Goal: Find specific page/section: Find specific page/section

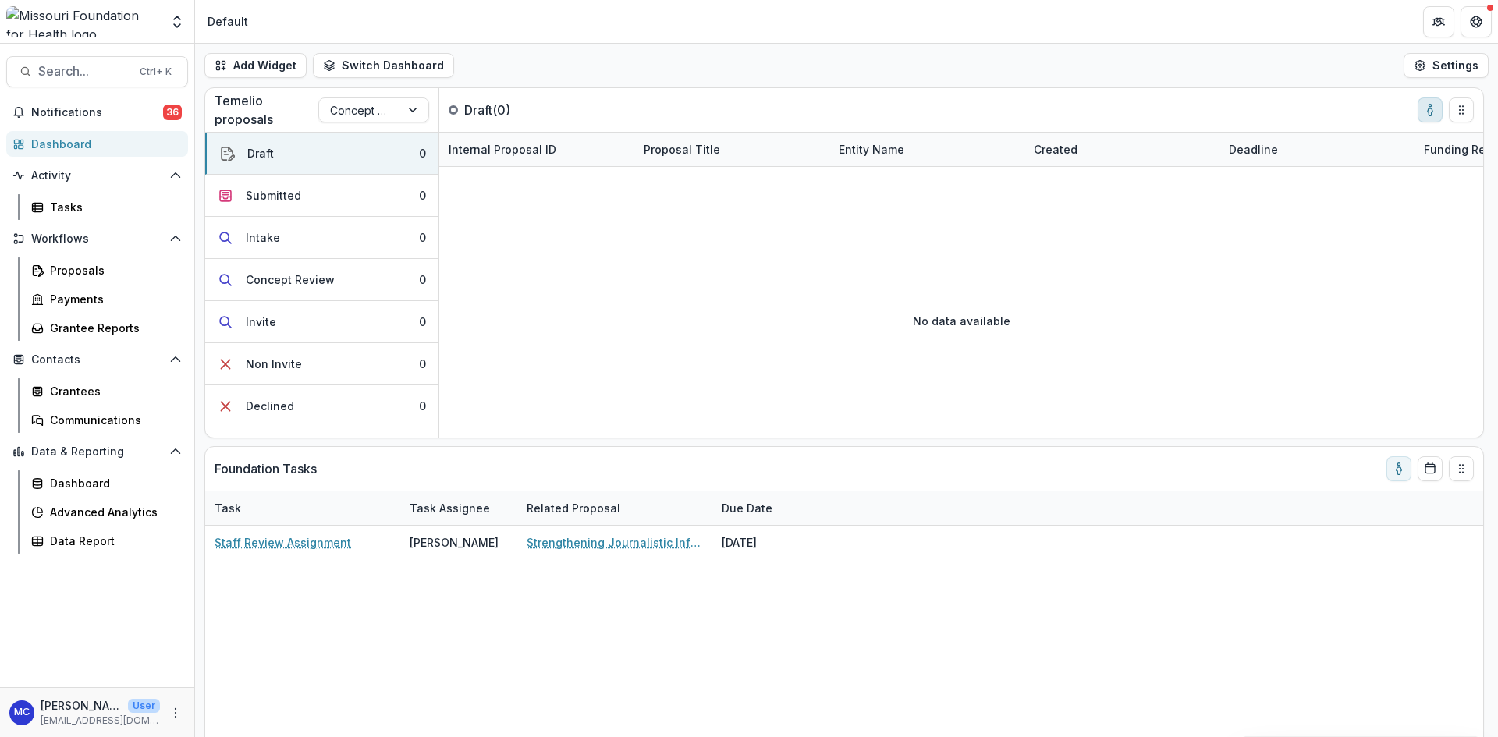
click at [1432, 118] on button "toggle-assigned-to-me" at bounding box center [1430, 110] width 25 height 25
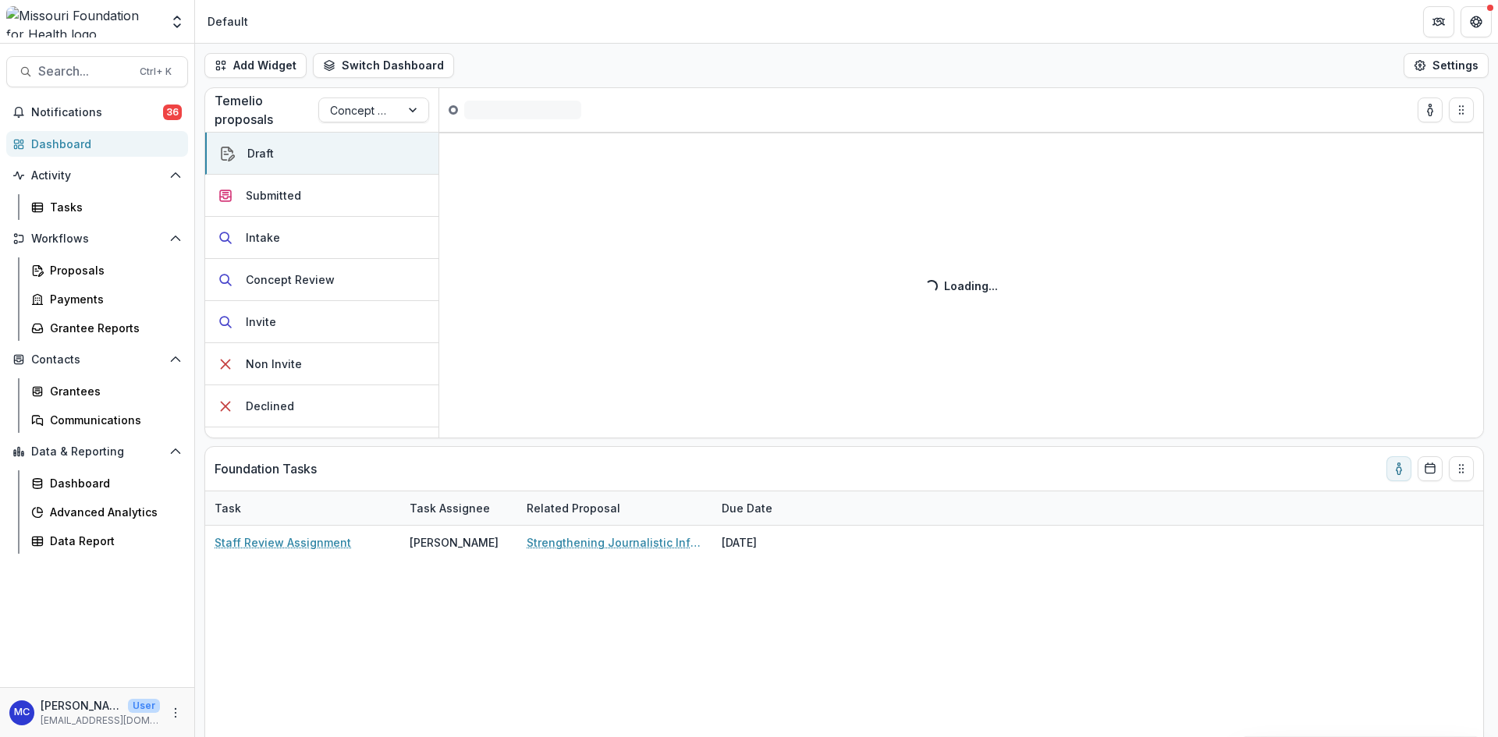
click at [1457, 9] on div at bounding box center [1457, 21] width 69 height 31
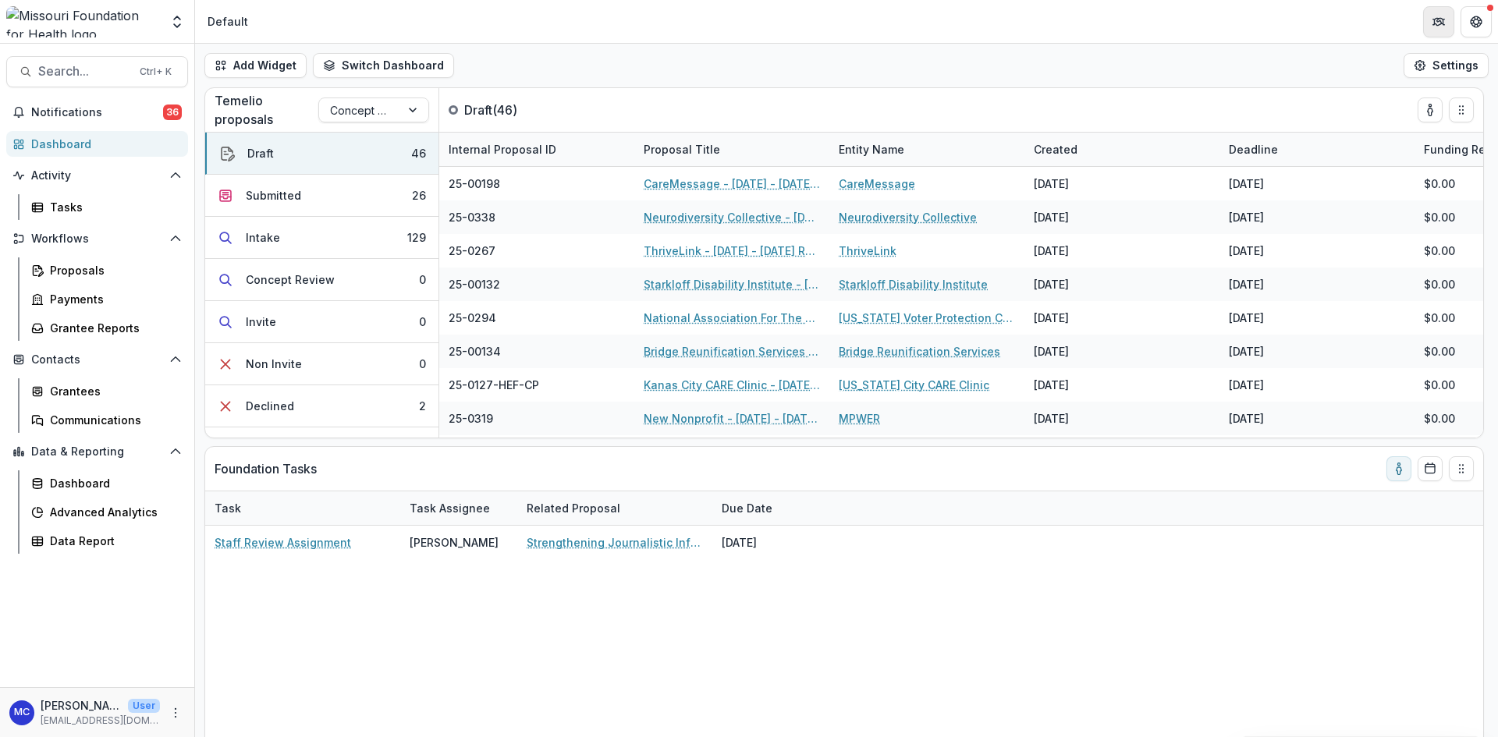
click at [1435, 24] on icon "Partners" at bounding box center [1437, 22] width 7 height 5
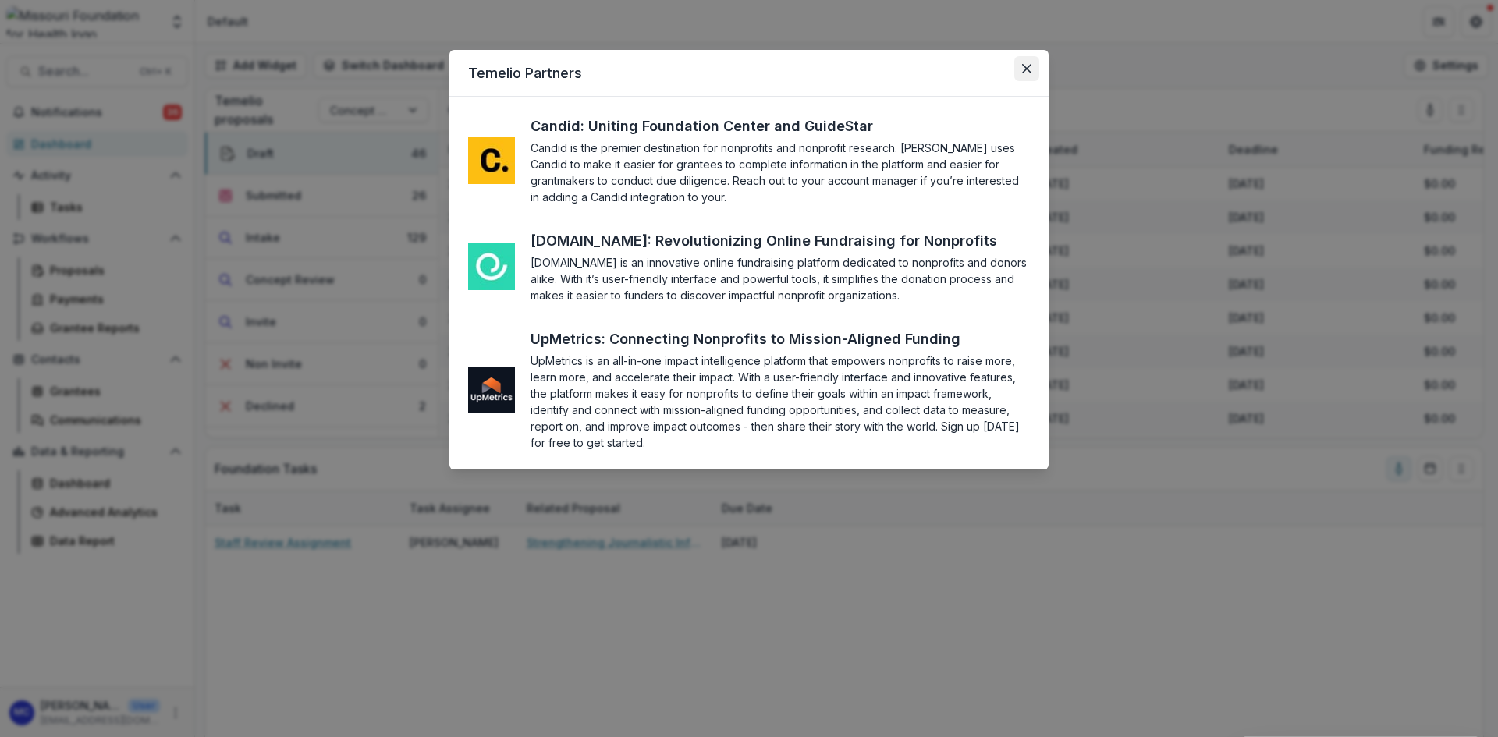
click at [1030, 72] on icon "Close" at bounding box center [1026, 68] width 9 height 9
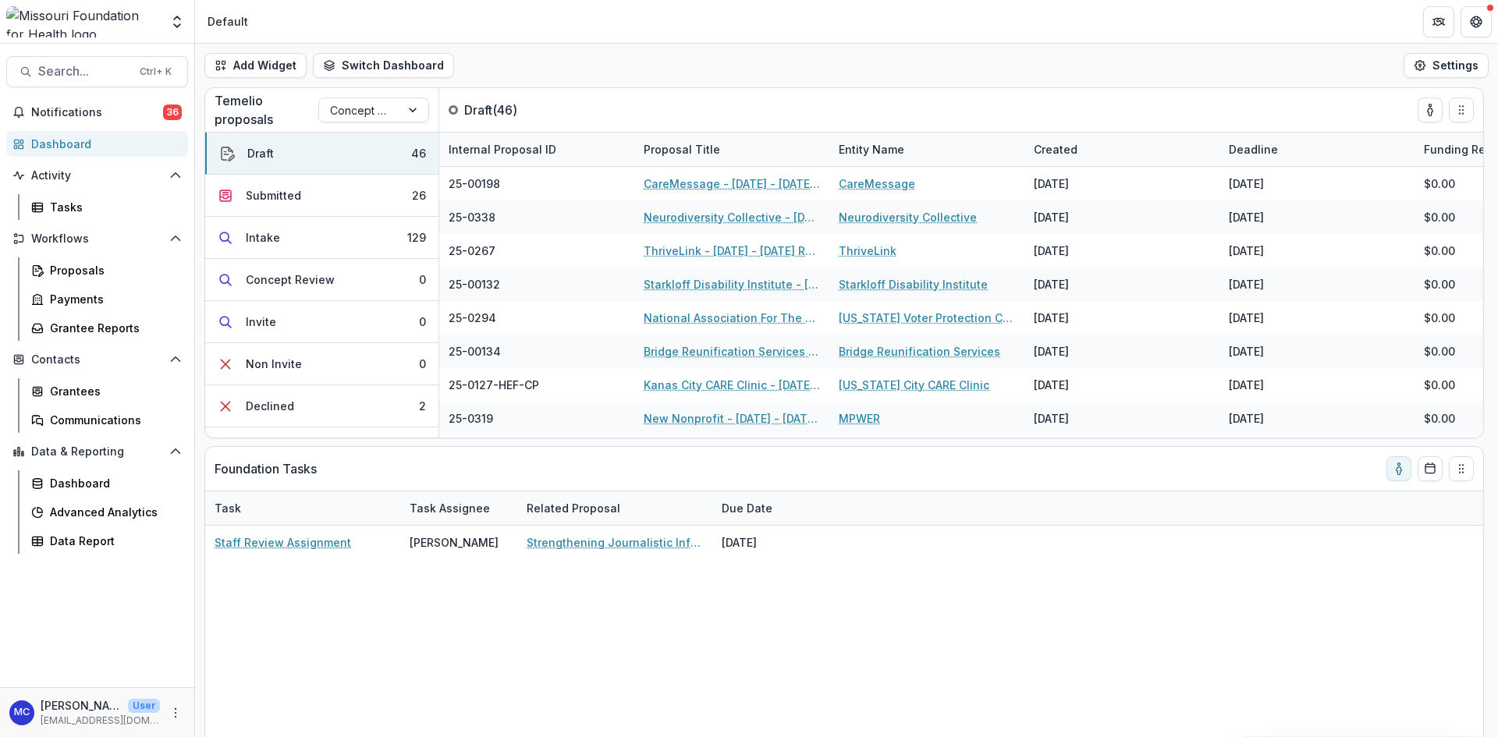
click at [1482, 38] on header "Default" at bounding box center [846, 21] width 1303 height 43
click at [1482, 25] on button "Get Help" at bounding box center [1475, 21] width 31 height 31
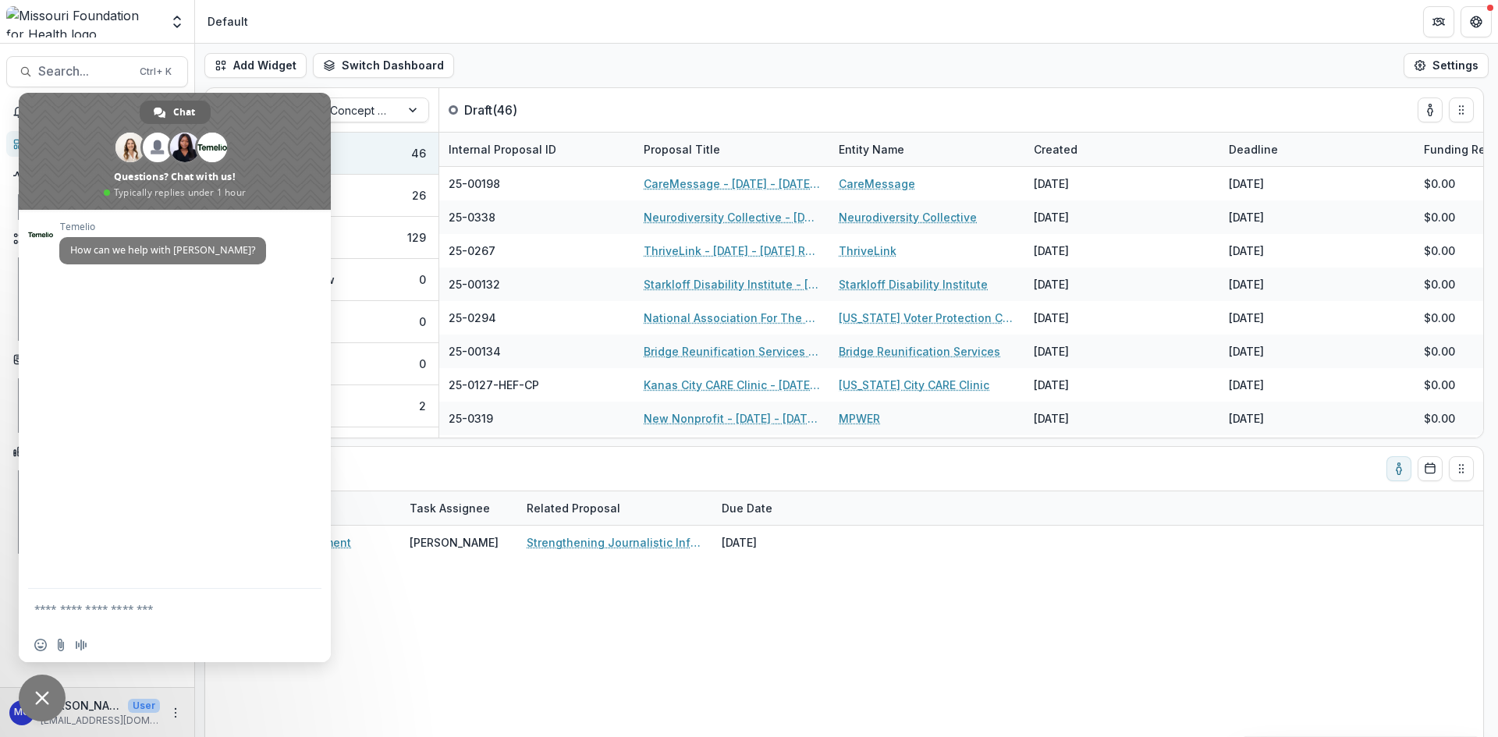
click at [1398, 49] on div "Add Widget Switch Dashboard Default DLS Dashboard New Dashboard Settings" at bounding box center [846, 66] width 1303 height 44
click at [1431, 16] on button "Partners" at bounding box center [1438, 21] width 31 height 31
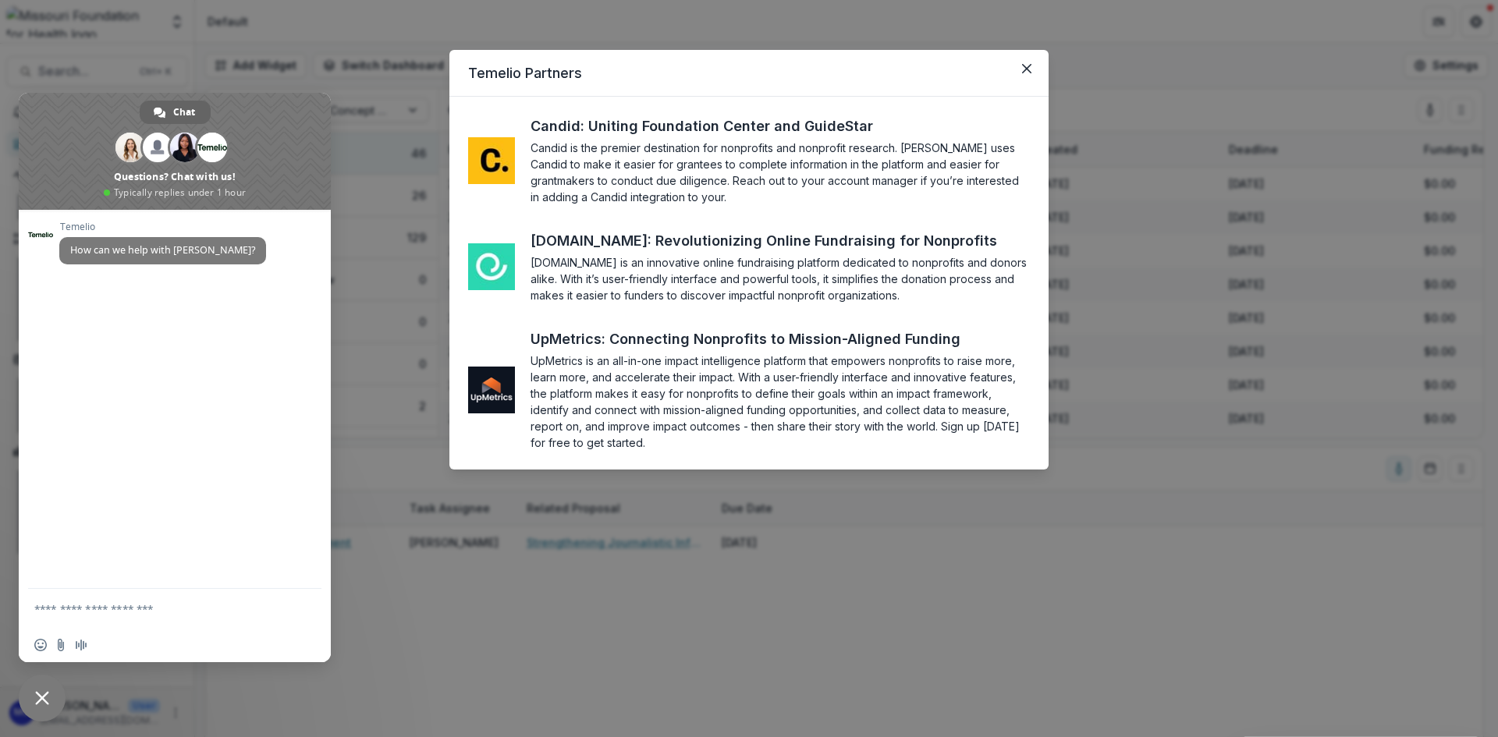
click at [1042, 74] on header "Temelio Partners" at bounding box center [748, 73] width 599 height 47
click at [1034, 66] on button "Close" at bounding box center [1026, 68] width 25 height 25
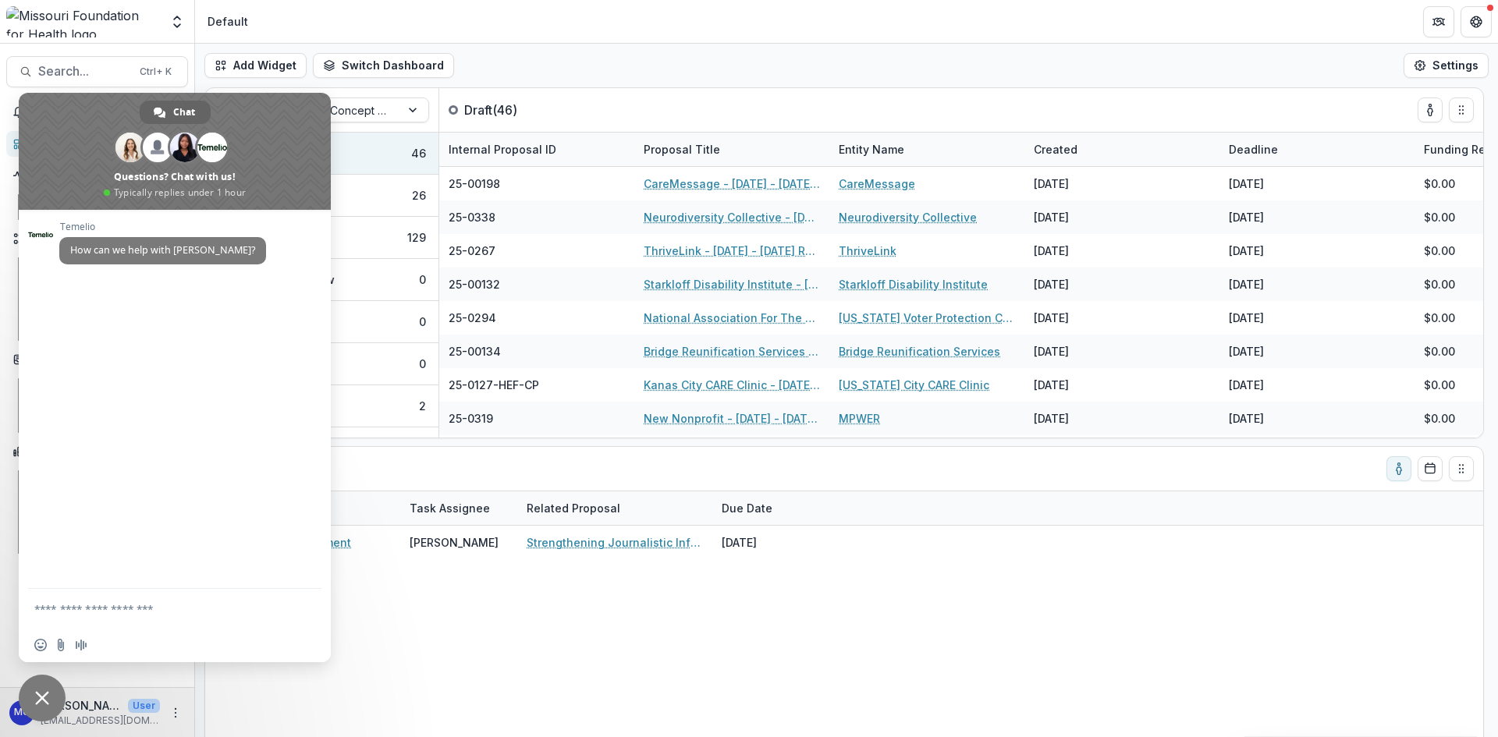
click at [712, 39] on header "Default" at bounding box center [846, 21] width 1303 height 43
click at [726, 23] on header "Default" at bounding box center [846, 21] width 1303 height 43
click at [55, 709] on span "Close chat" at bounding box center [42, 698] width 47 height 47
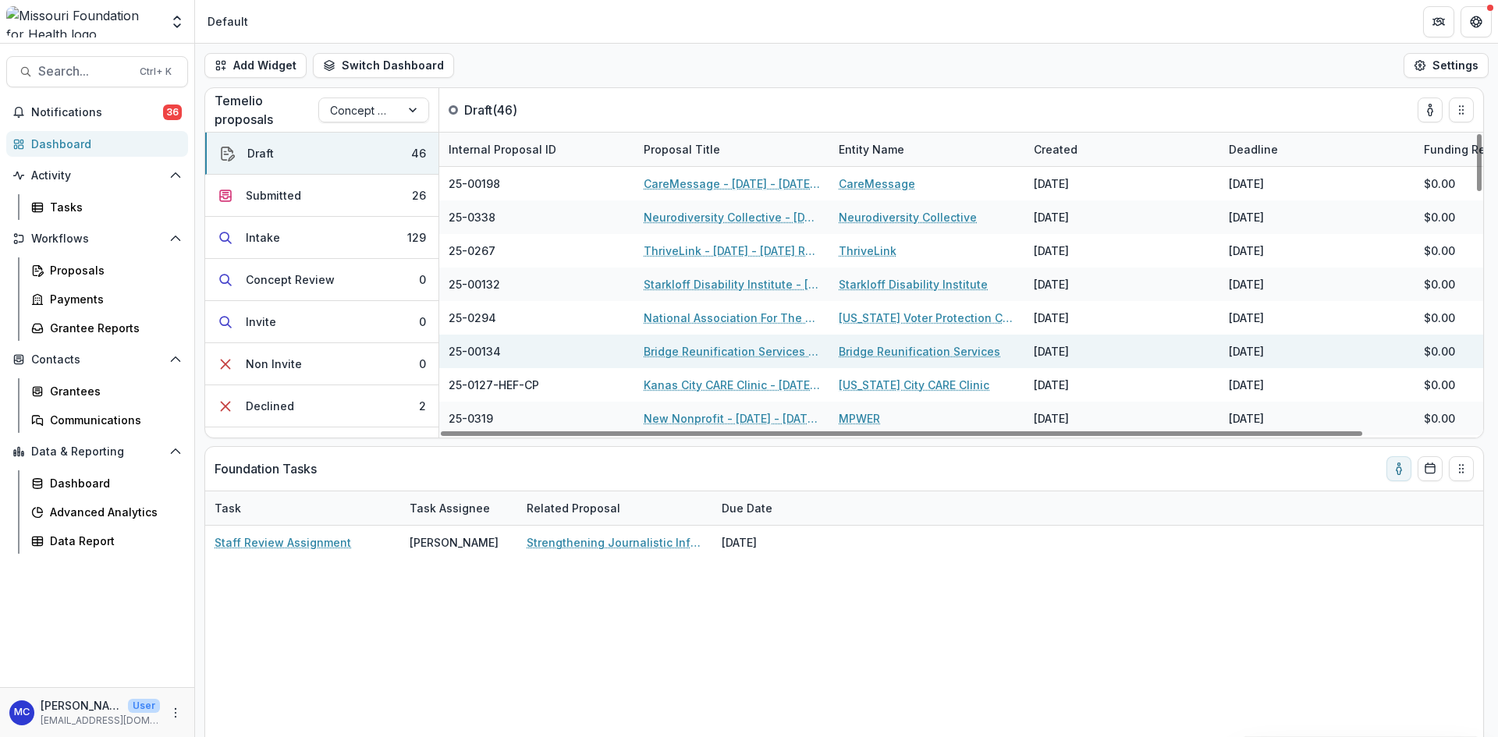
click at [749, 358] on link "Bridge Reunification Services - [DATE] - [DATE] Request for Concept Papers" at bounding box center [732, 351] width 176 height 16
